Goal: Task Accomplishment & Management: Use online tool/utility

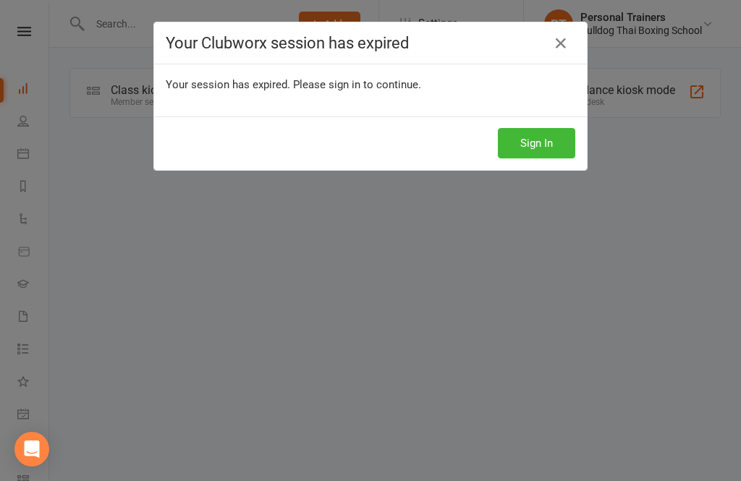
click at [560, 134] on button "Sign In" at bounding box center [536, 143] width 77 height 30
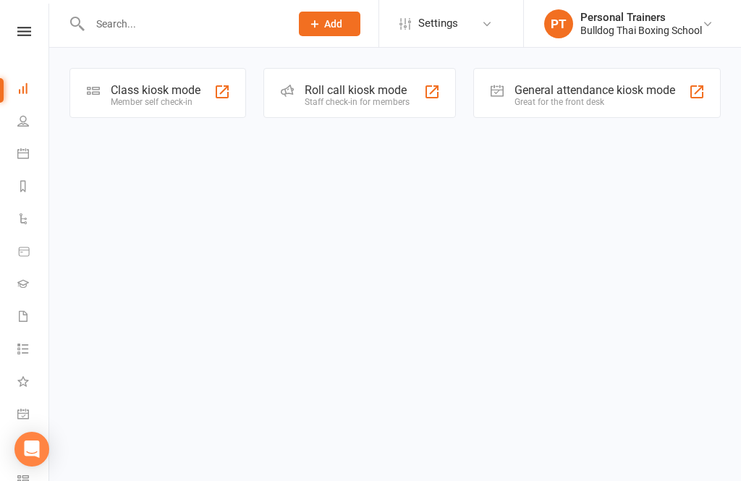
click at [171, 91] on div "Class kiosk mode" at bounding box center [156, 90] width 90 height 14
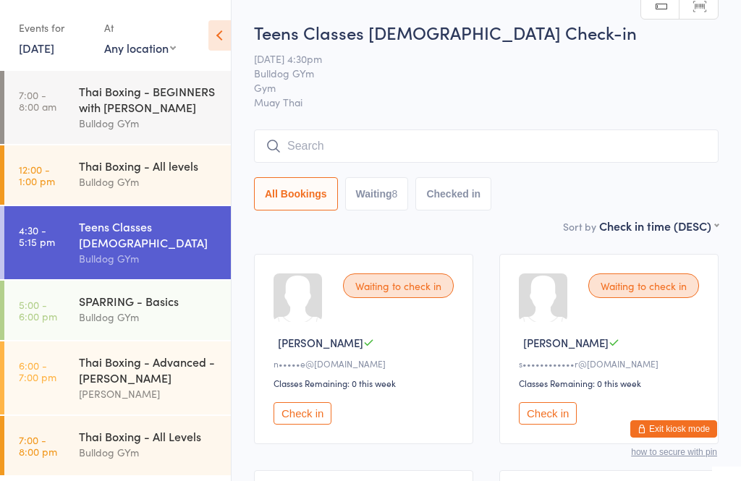
click at [270, 132] on input "search" at bounding box center [486, 146] width 465 height 33
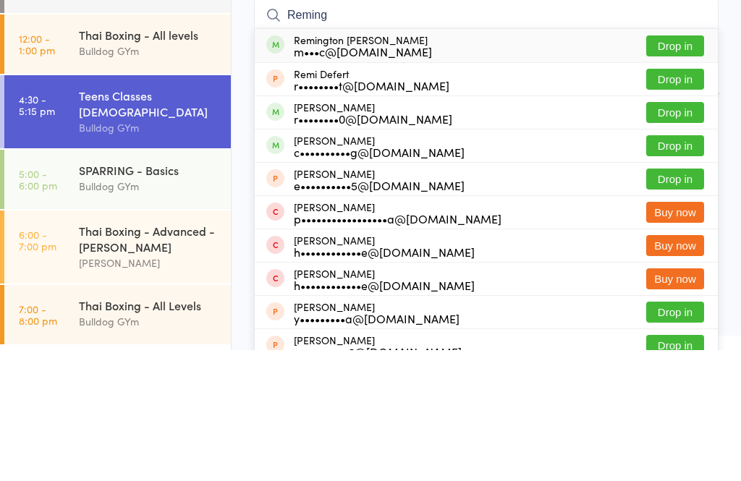
type input "Reming"
click at [680, 167] on button "Drop in" at bounding box center [676, 177] width 58 height 21
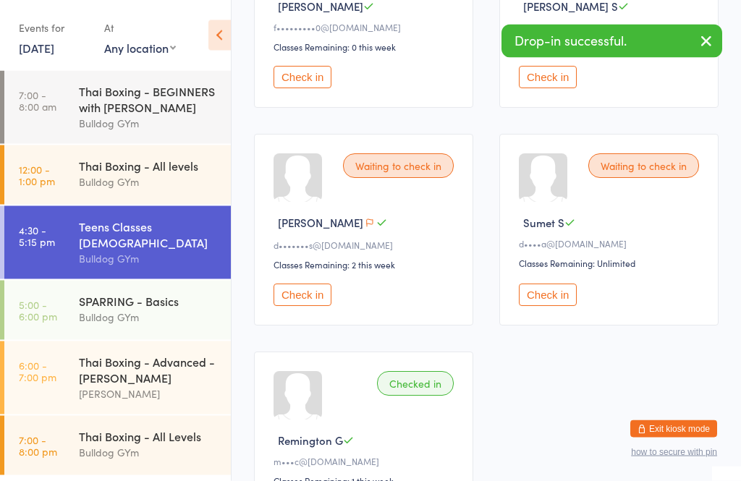
scroll to position [770, 0]
click at [533, 88] on button "Check in" at bounding box center [548, 77] width 58 height 22
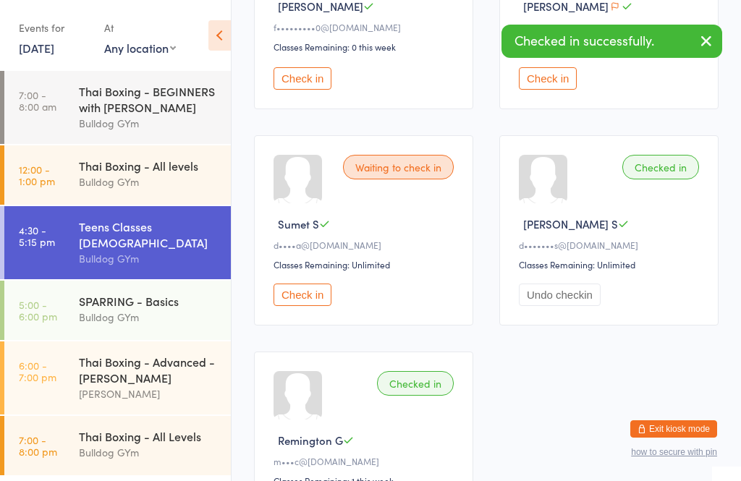
click at [290, 306] on button "Check in" at bounding box center [303, 295] width 58 height 22
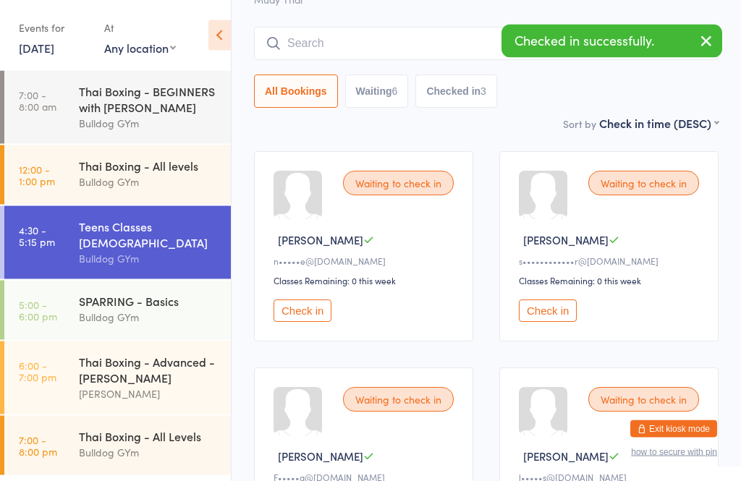
scroll to position [0, 0]
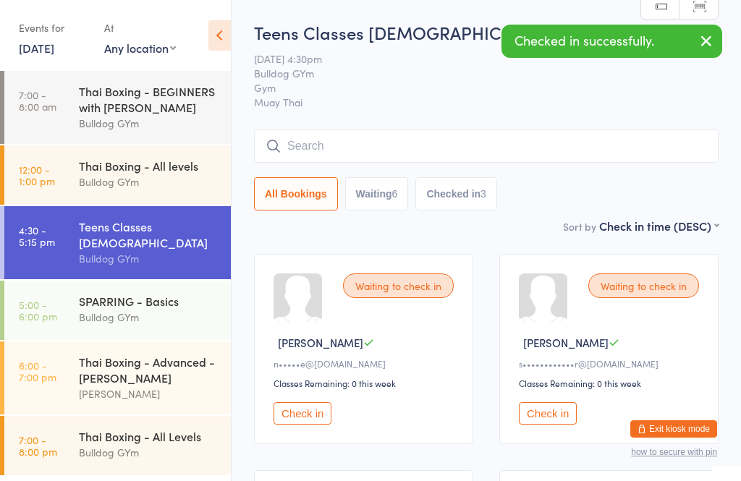
click at [386, 148] on input "search" at bounding box center [486, 146] width 465 height 33
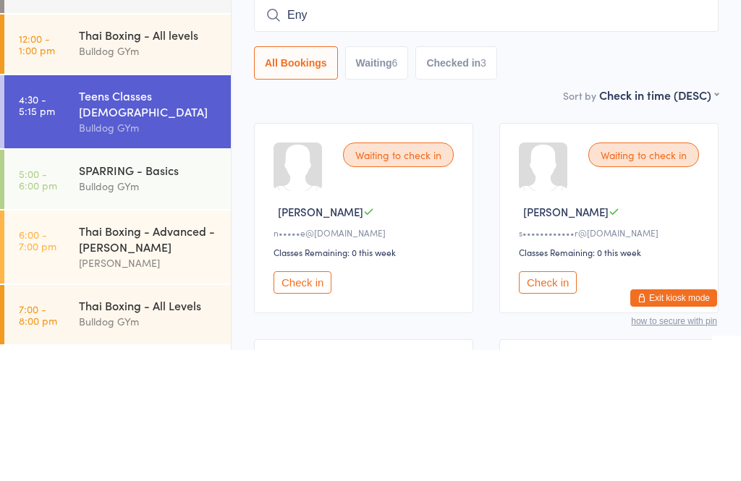
type input "Enyu"
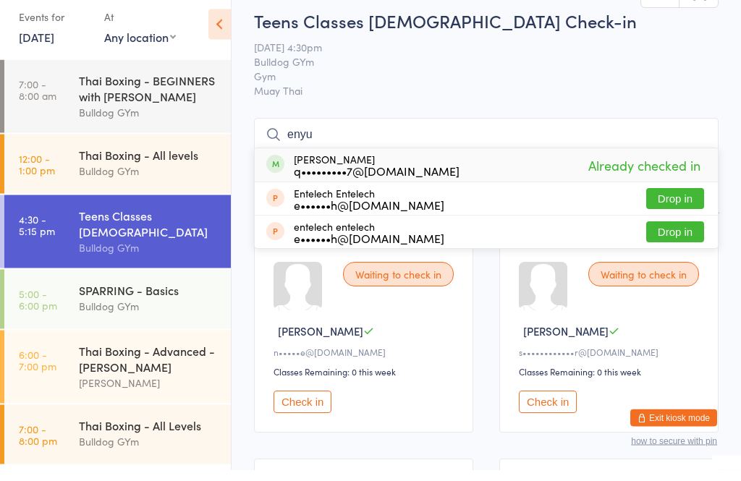
click at [685, 80] on span "Gym" at bounding box center [475, 87] width 442 height 14
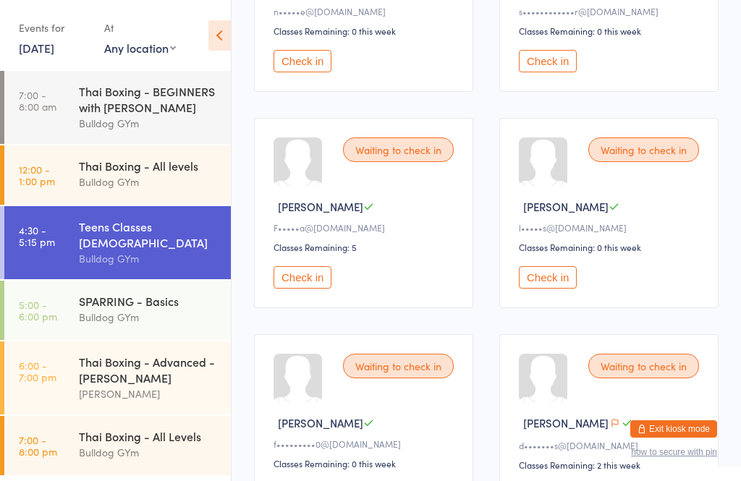
scroll to position [358, 0]
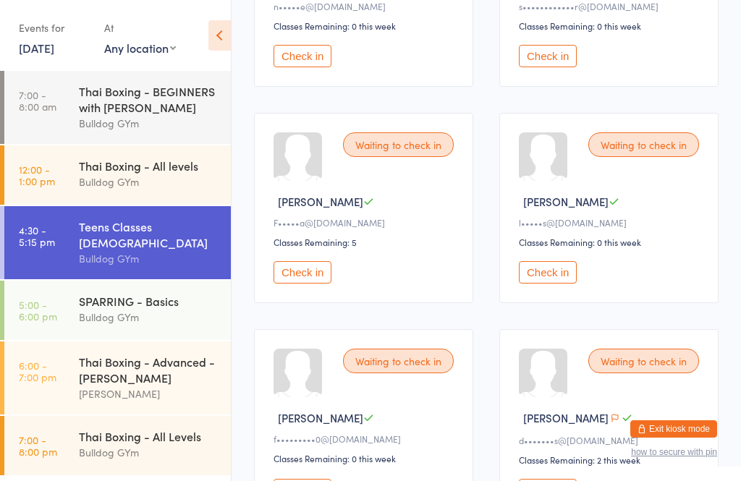
click at [316, 270] on div "Waiting to check in [PERSON_NAME]•••••a@[DOMAIN_NAME] Classes Remaining: 5 Chec…" at bounding box center [363, 208] width 219 height 190
click at [289, 284] on button "Check in" at bounding box center [303, 272] width 58 height 22
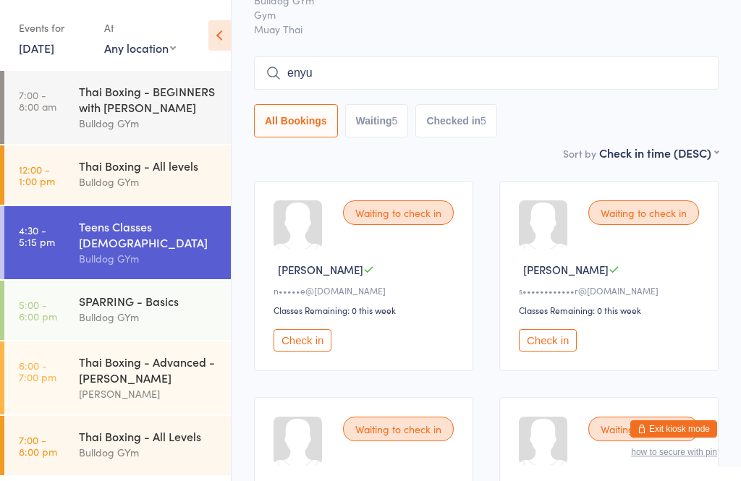
scroll to position [0, 0]
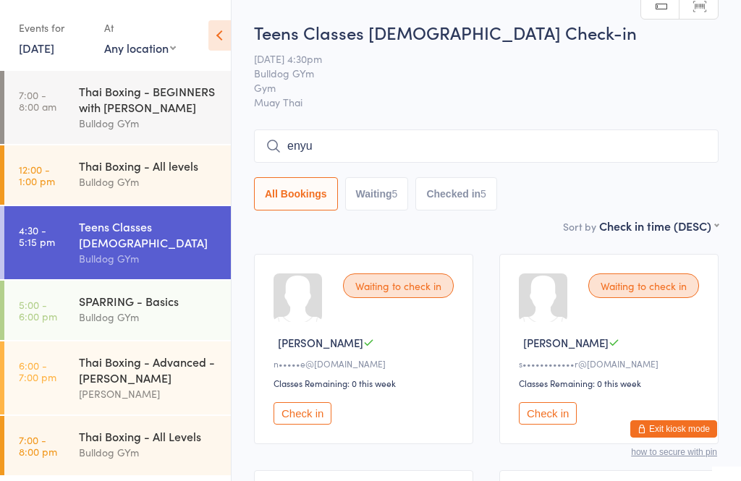
click at [384, 147] on input "enyu" at bounding box center [486, 146] width 465 height 33
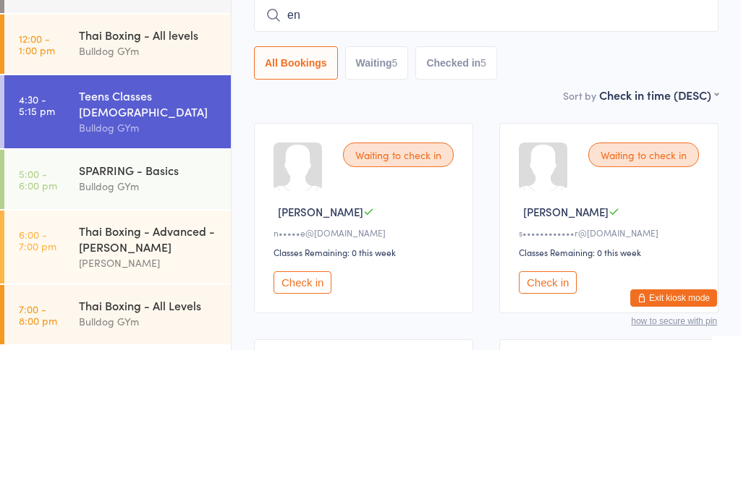
type input "e"
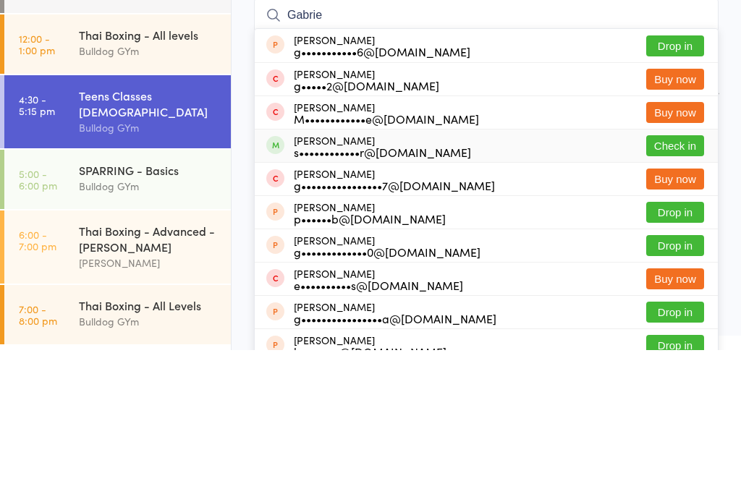
type input "Gabrie"
click at [355, 277] on div "s••••••••••••r@[DOMAIN_NAME]" at bounding box center [382, 283] width 177 height 12
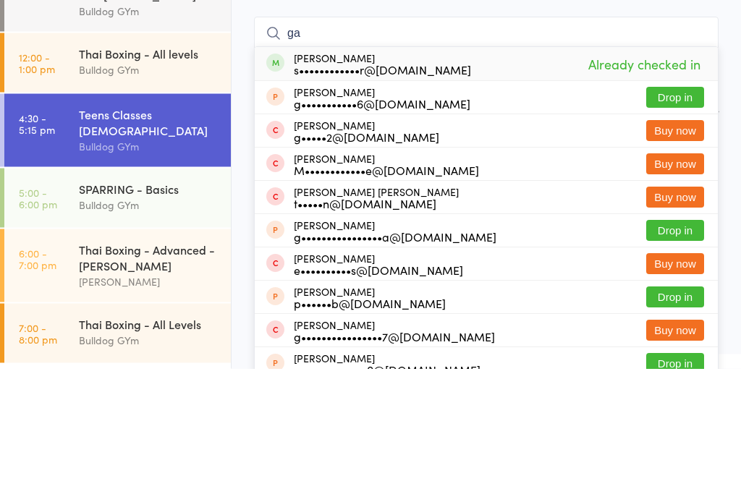
type input "g"
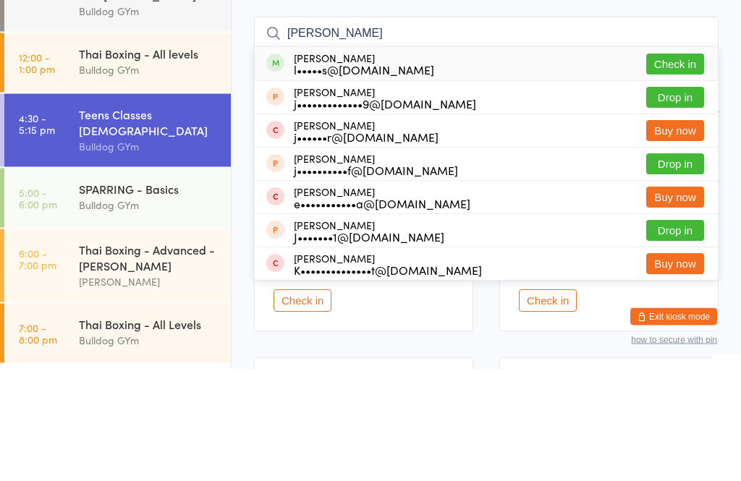
type input "[PERSON_NAME]"
click at [682, 167] on button "Check in" at bounding box center [676, 177] width 58 height 21
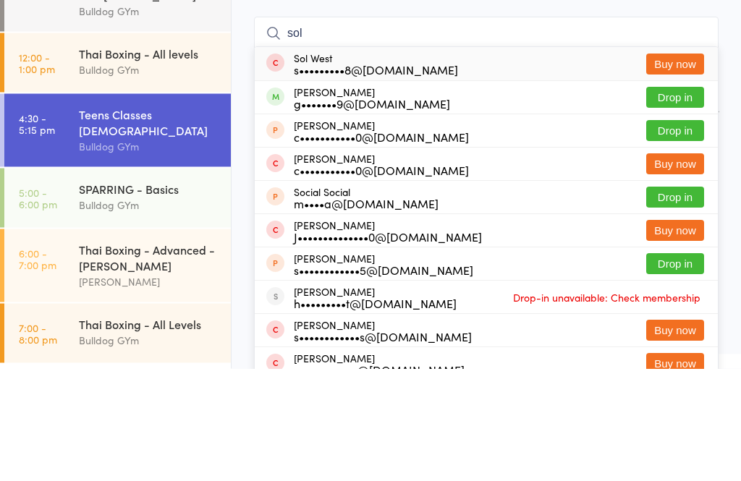
type input "sol"
click at [685, 200] on button "Drop in" at bounding box center [676, 210] width 58 height 21
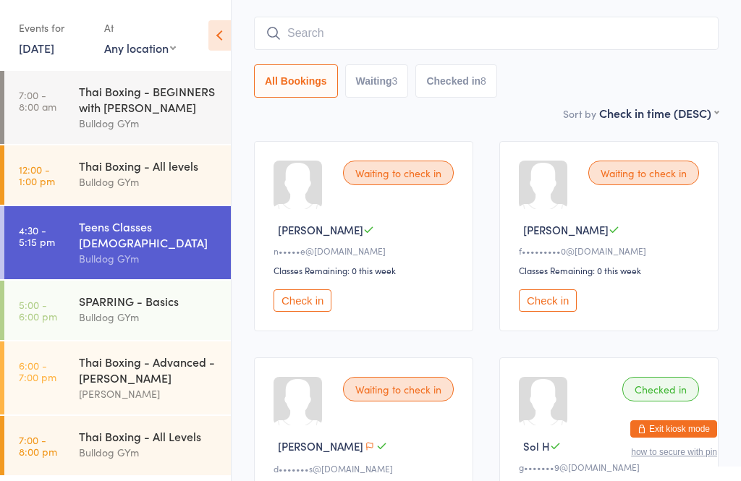
click at [295, 301] on button "Check in" at bounding box center [303, 301] width 58 height 22
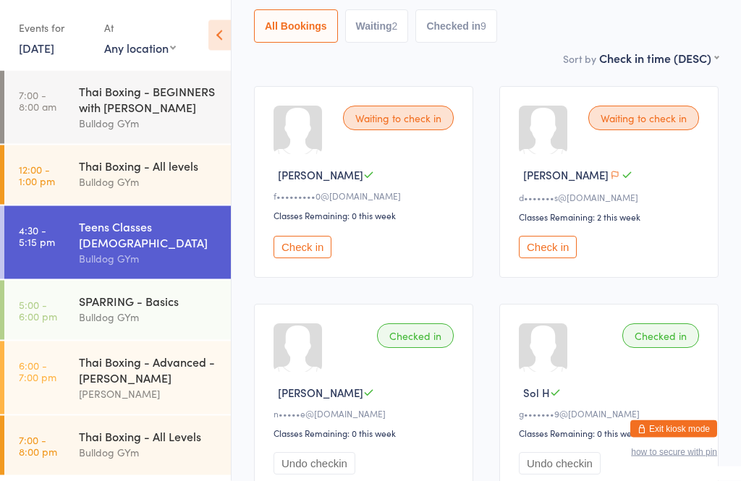
scroll to position [0, 0]
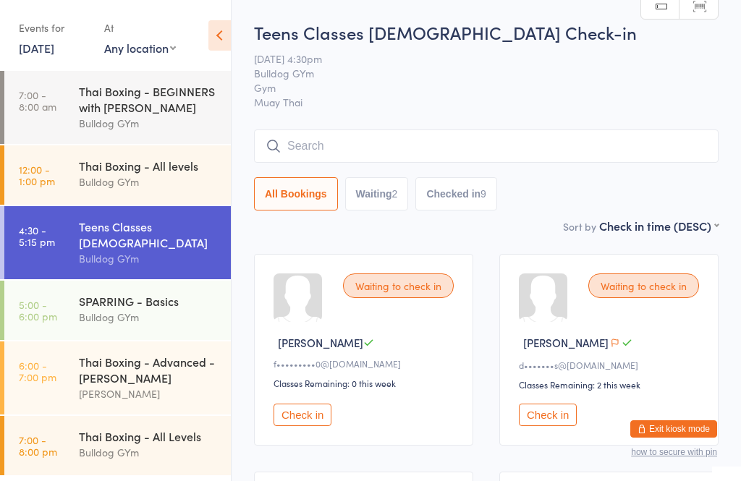
click at [324, 155] on input "search" at bounding box center [486, 146] width 465 height 33
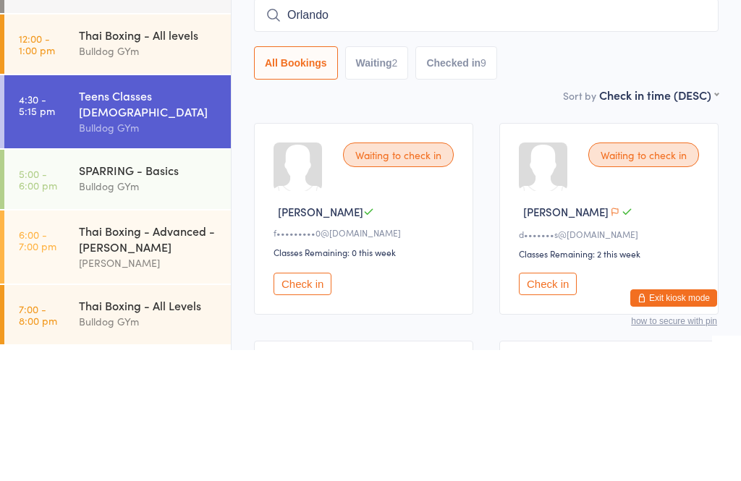
type input "Orlando"
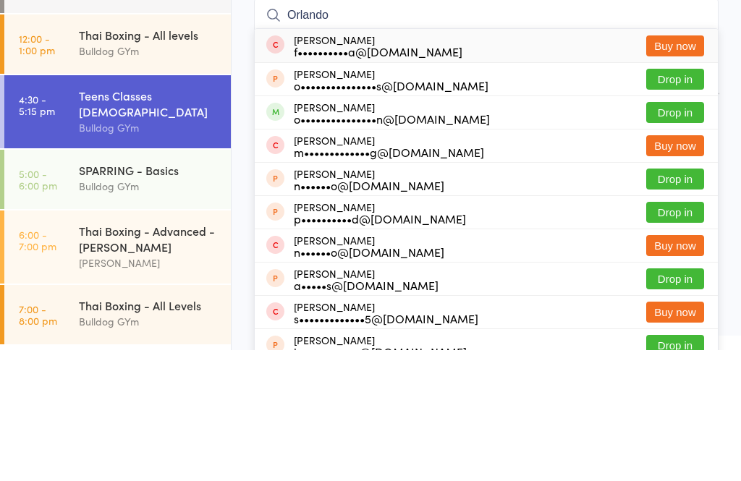
click at [673, 233] on button "Drop in" at bounding box center [676, 243] width 58 height 21
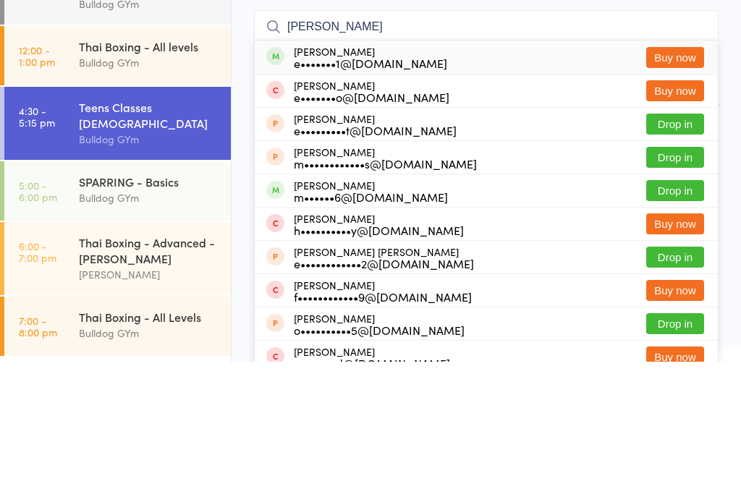
type input "[PERSON_NAME]"
click at [675, 300] on button "Drop in" at bounding box center [676, 310] width 58 height 21
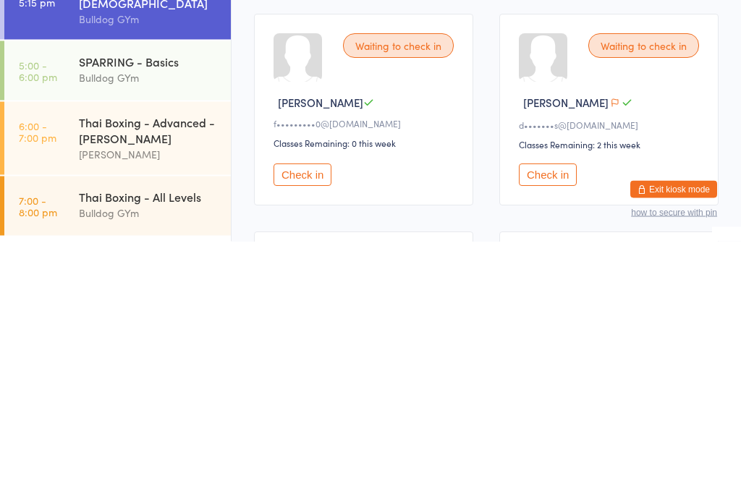
click at [564, 404] on button "Check in" at bounding box center [548, 415] width 58 height 22
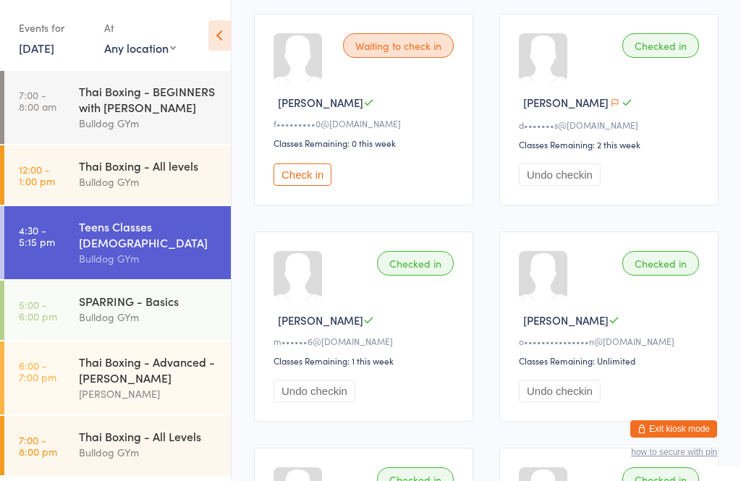
click at [296, 177] on button "Check in" at bounding box center [303, 175] width 58 height 22
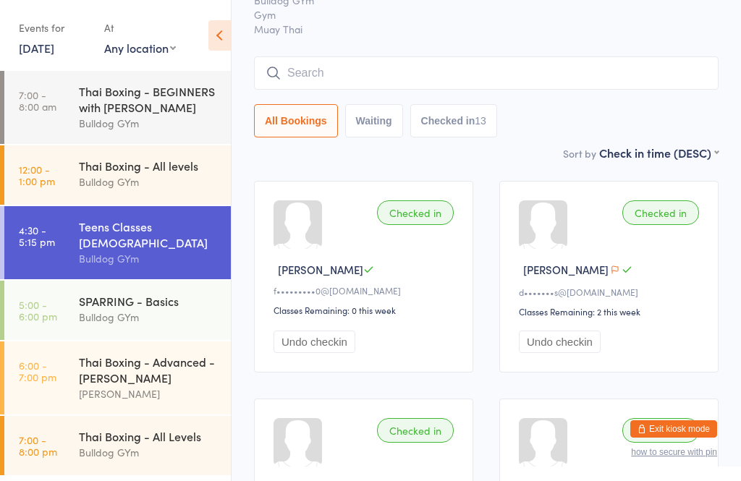
scroll to position [0, 0]
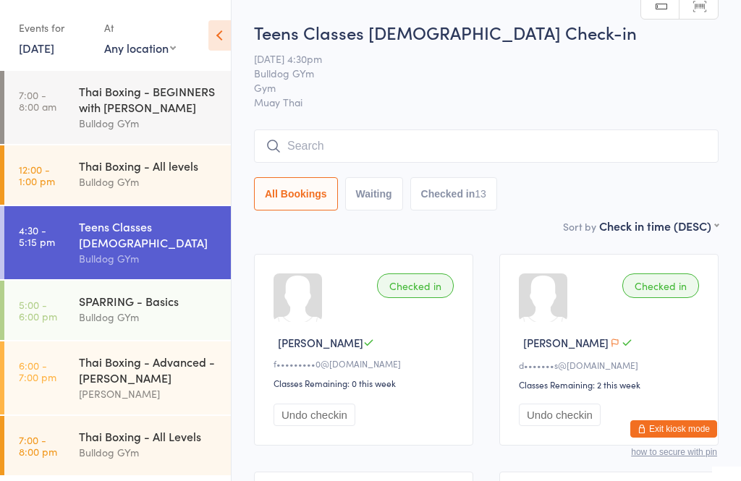
click at [388, 140] on input "search" at bounding box center [486, 146] width 465 height 33
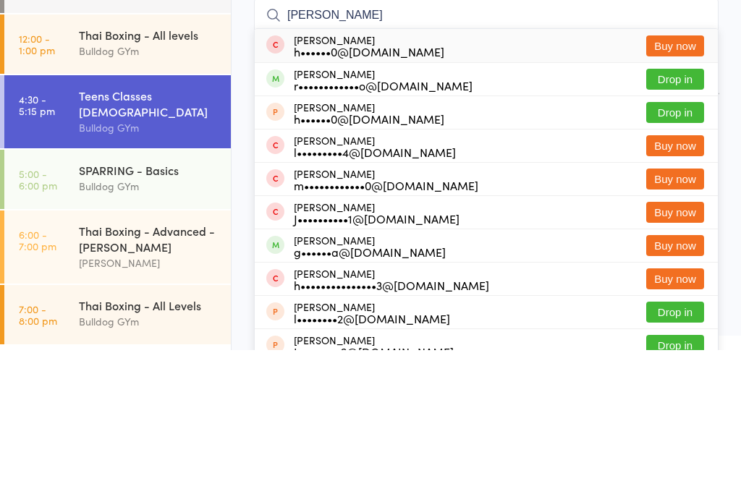
scroll to position [131, 0]
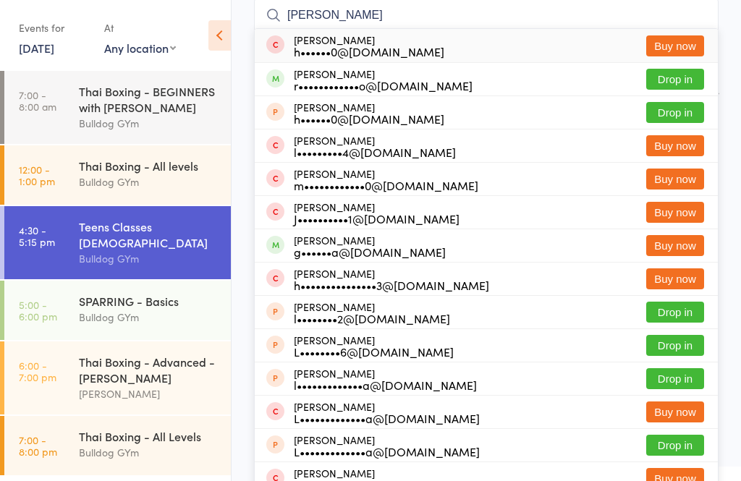
type input "[PERSON_NAME]"
click at [681, 81] on button "Drop in" at bounding box center [676, 79] width 58 height 21
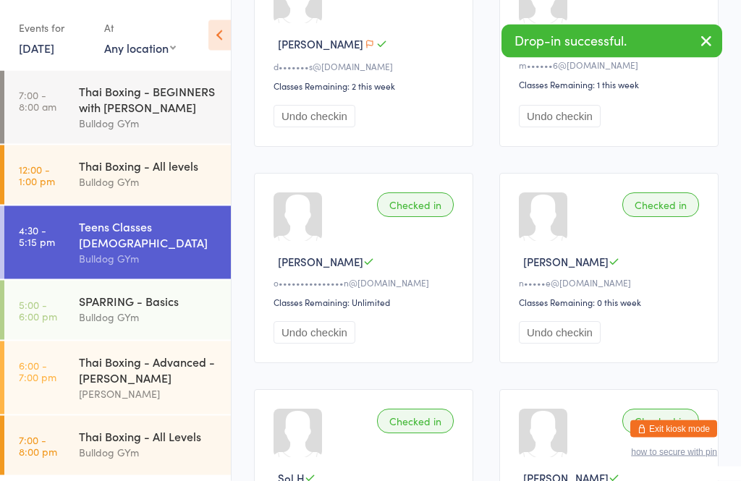
scroll to position [516, 0]
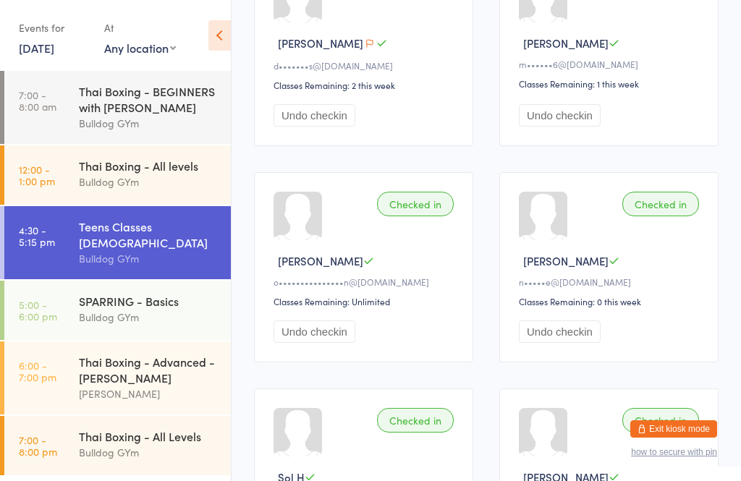
click at [118, 299] on div "SPARRING - Basics" at bounding box center [149, 301] width 140 height 16
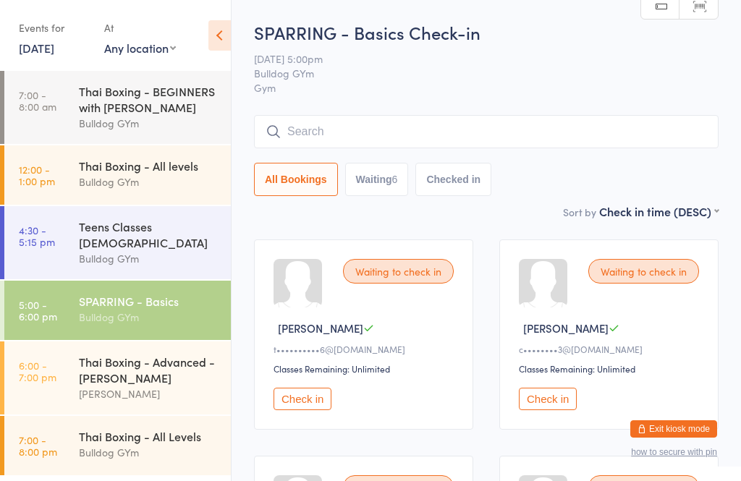
click at [552, 401] on button "Check in" at bounding box center [548, 399] width 58 height 22
click at [314, 429] on div "Waiting to check in [PERSON_NAME] A t••••••••••6@[DOMAIN_NAME] Classes Remainin…" at bounding box center [363, 335] width 219 height 190
click at [313, 407] on button "Check in" at bounding box center [303, 399] width 58 height 22
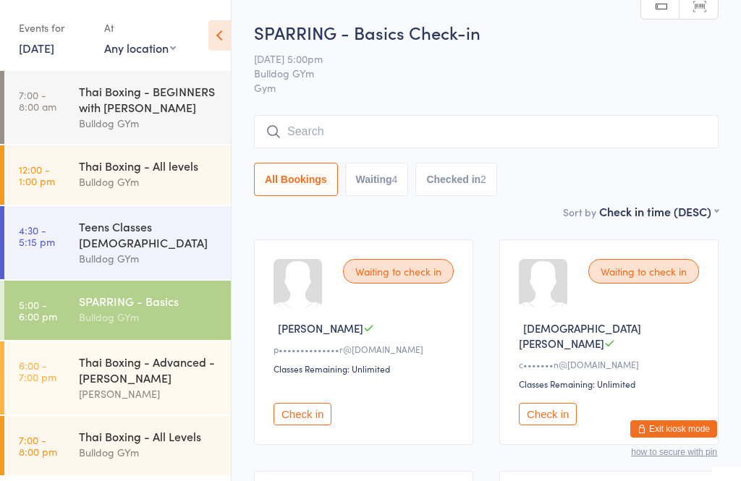
click at [554, 429] on div "Waiting to check in Christian M c•••••••n@[DOMAIN_NAME] Classes Remaining: Unli…" at bounding box center [609, 343] width 219 height 206
click at [549, 403] on button "Check in" at bounding box center [548, 414] width 58 height 22
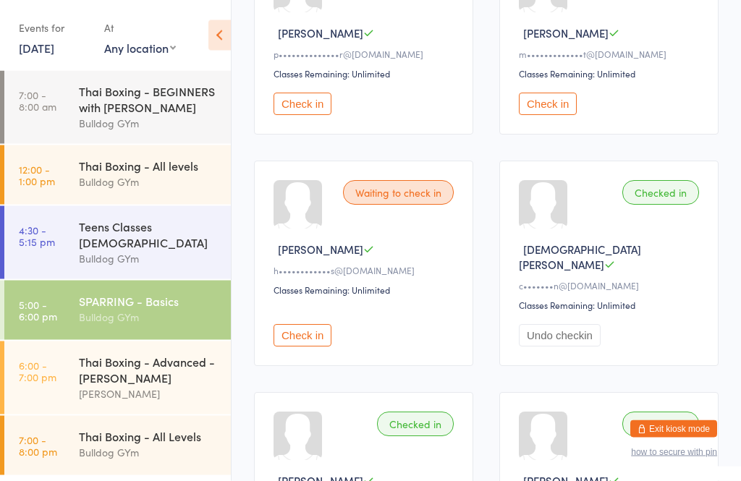
scroll to position [295, 0]
click at [300, 336] on button "Check in" at bounding box center [303, 335] width 58 height 22
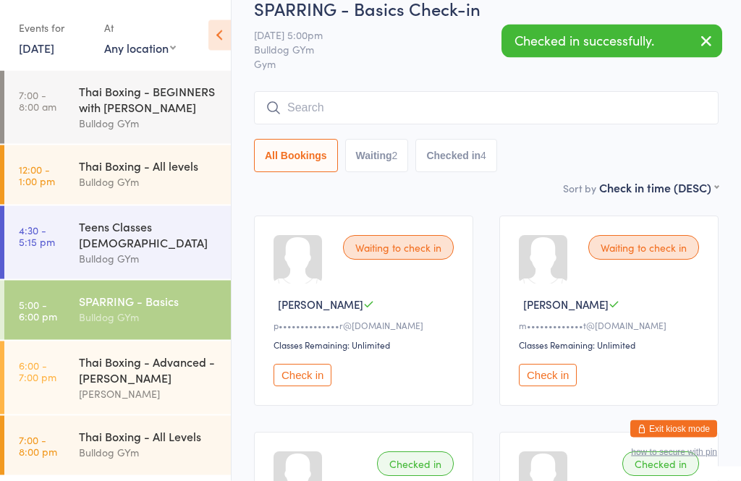
scroll to position [24, 0]
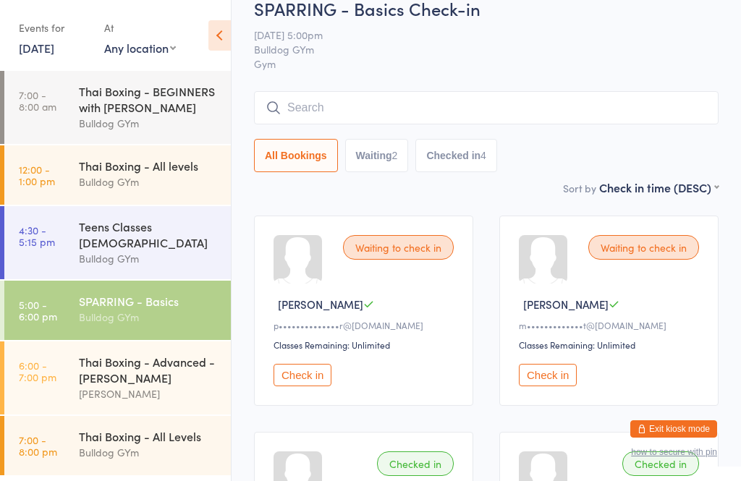
click at [395, 112] on input "search" at bounding box center [486, 107] width 465 height 33
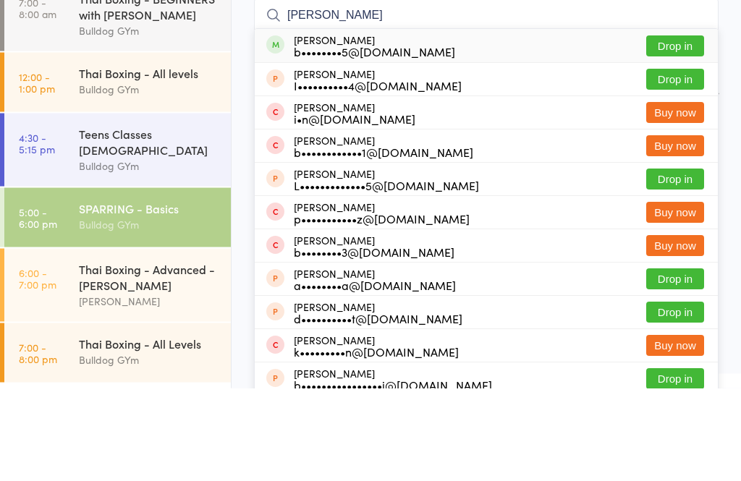
type input "[PERSON_NAME]"
click at [676, 129] on button "Drop in" at bounding box center [676, 139] width 58 height 21
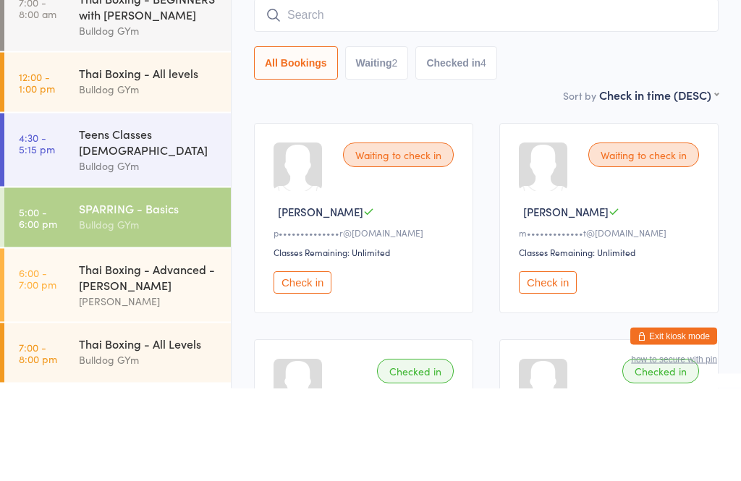
scroll to position [117, 0]
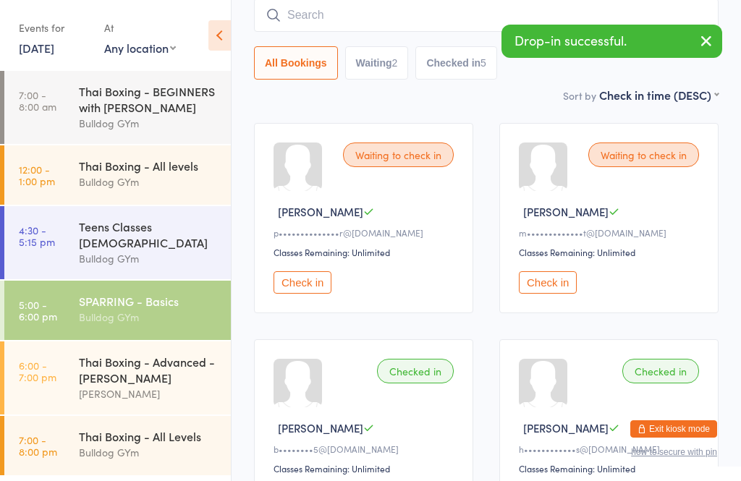
click at [392, 19] on input "search" at bounding box center [486, 15] width 465 height 33
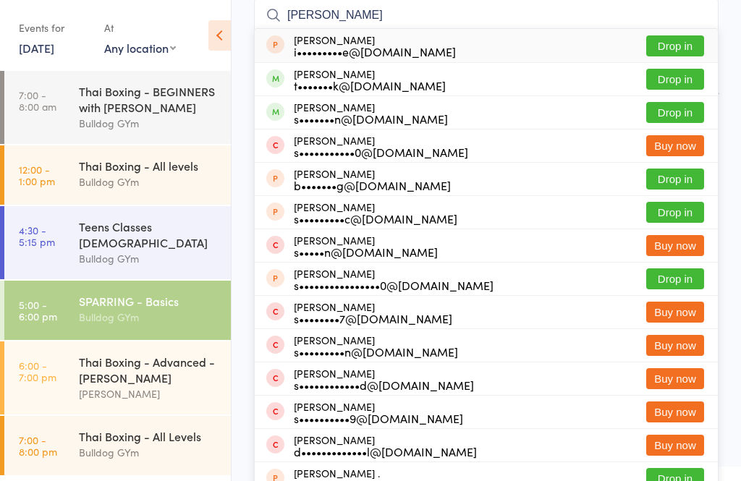
type input "[PERSON_NAME]"
click at [683, 110] on button "Drop in" at bounding box center [676, 112] width 58 height 21
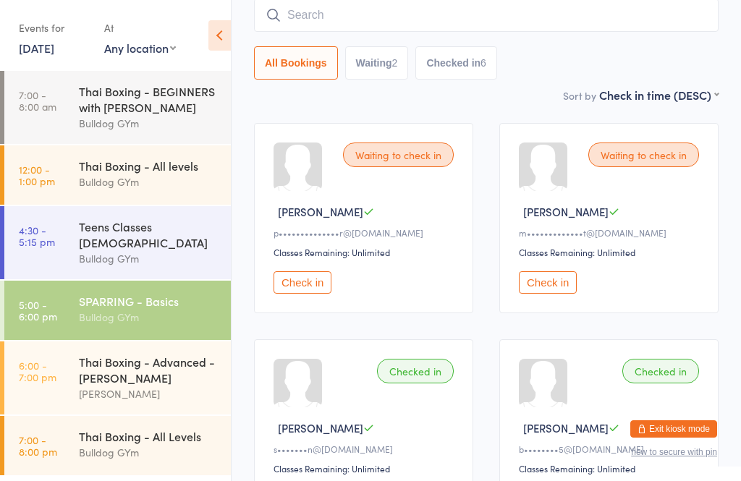
click at [411, 4] on input "search" at bounding box center [486, 15] width 465 height 33
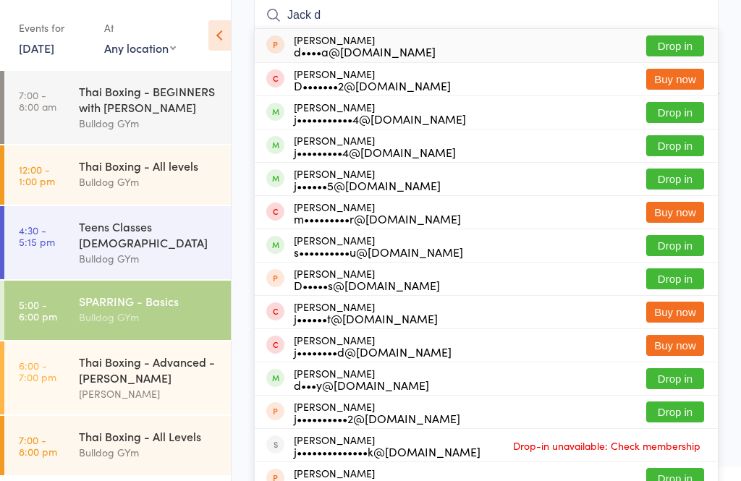
type input "Jack d"
click at [700, 120] on button "Drop in" at bounding box center [676, 112] width 58 height 21
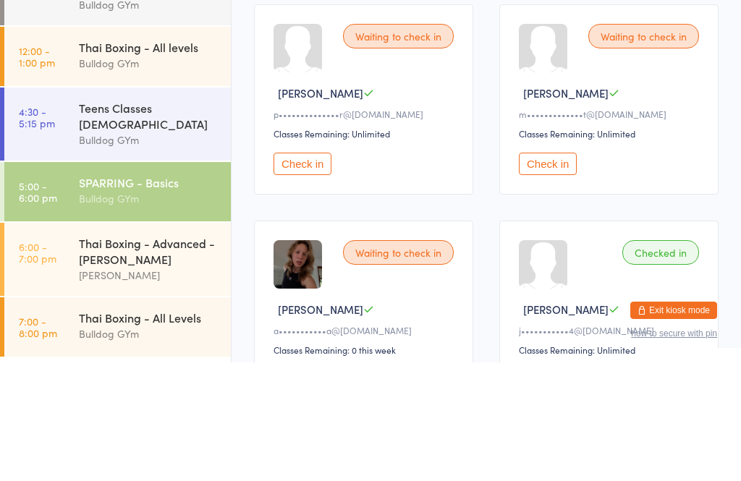
click at [544, 272] on button "Check in" at bounding box center [548, 283] width 58 height 22
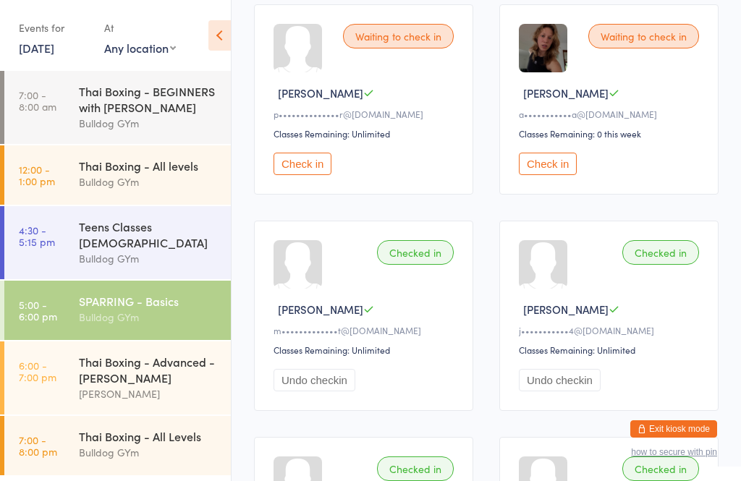
click at [558, 162] on button "Check in" at bounding box center [548, 164] width 58 height 22
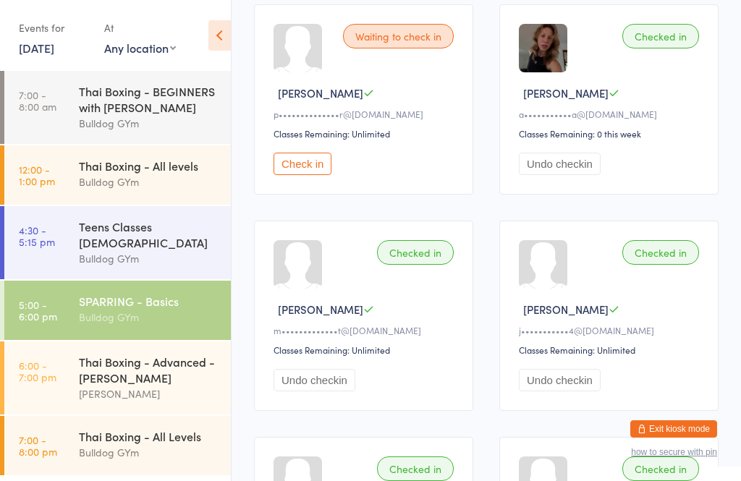
click at [550, 57] on img at bounding box center [543, 48] width 49 height 49
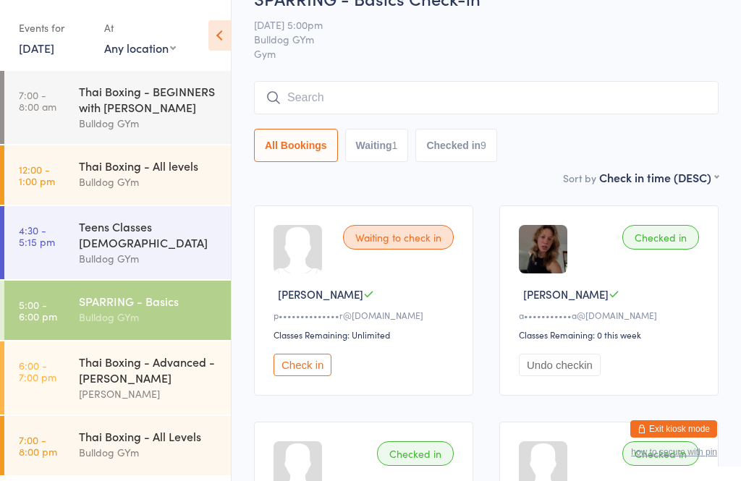
scroll to position [25, 0]
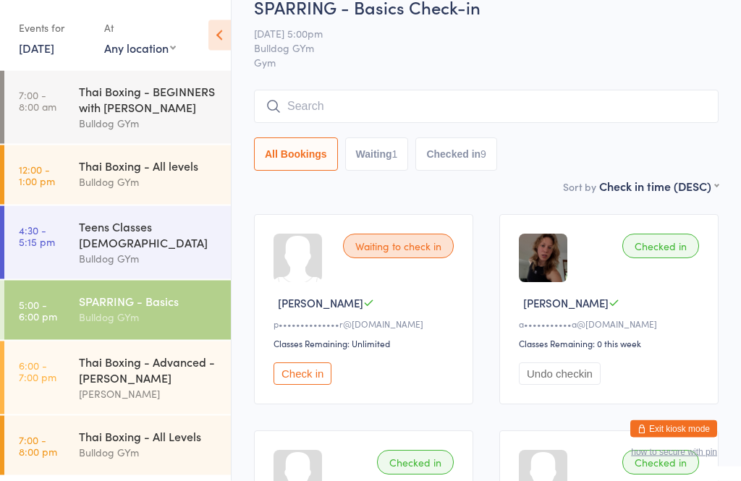
click at [138, 358] on div "Thai Boxing - Advanced - [PERSON_NAME]" at bounding box center [149, 370] width 140 height 32
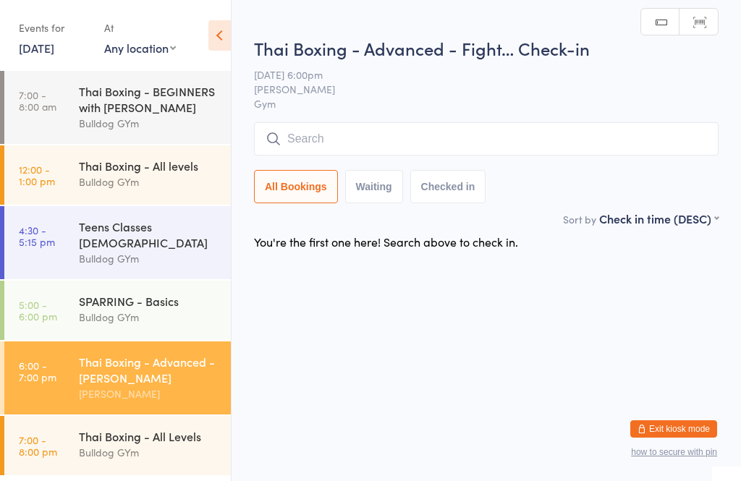
click at [135, 435] on div "Thai Boxing - All Levels" at bounding box center [149, 437] width 140 height 16
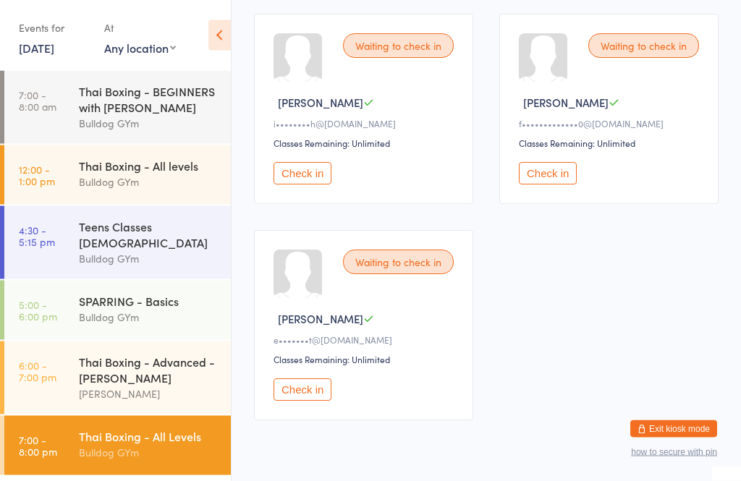
scroll to position [468, 0]
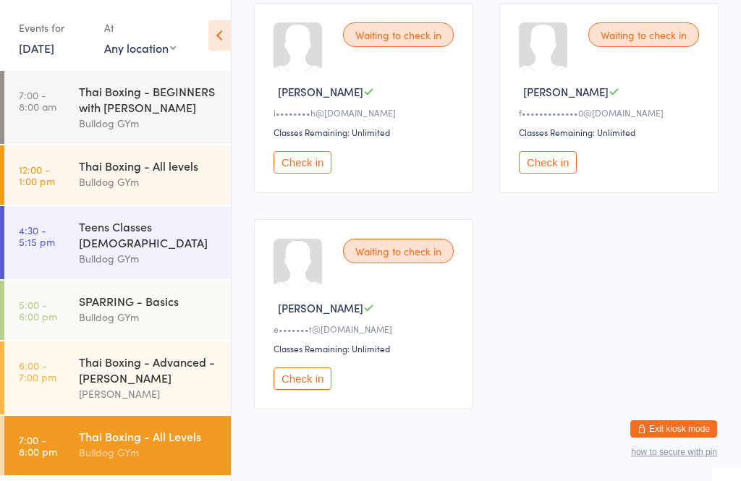
click at [172, 295] on div "SPARRING - Basics" at bounding box center [149, 301] width 140 height 16
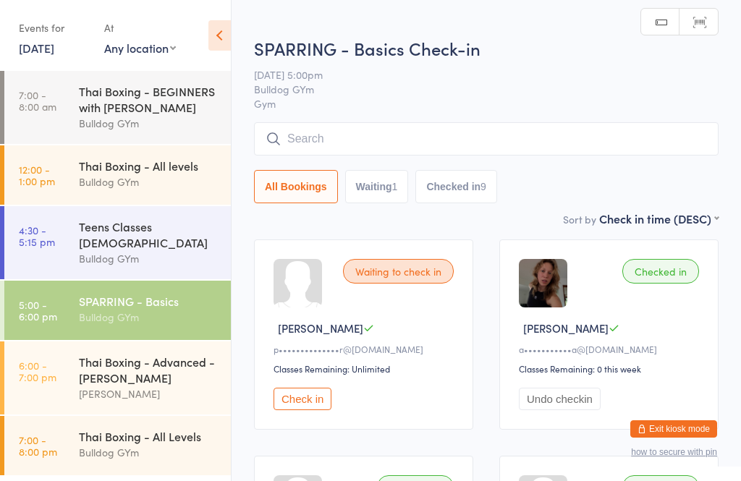
click at [105, 361] on div "Thai Boxing - Advanced - [PERSON_NAME]" at bounding box center [149, 370] width 140 height 32
